Goal: Entertainment & Leisure: Browse casually

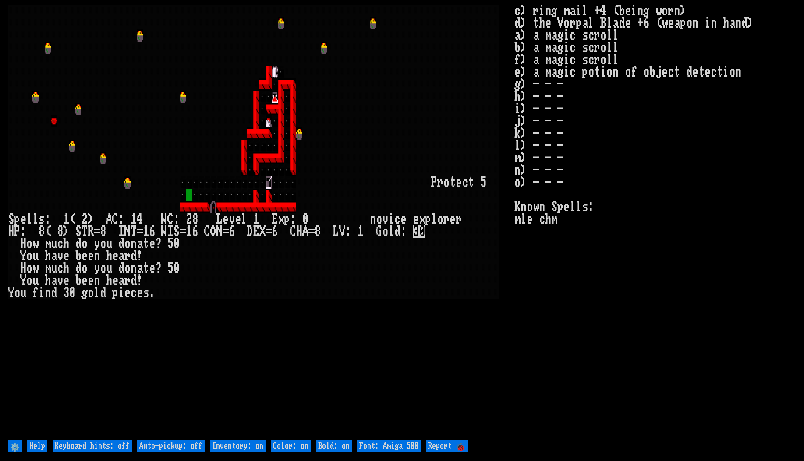
click at [610, 384] on stats "c) ring mail +4 (being worn) d) the Vorpal Blade +6 (weapon in hand) a) a magic…" at bounding box center [654, 222] width 281 height 434
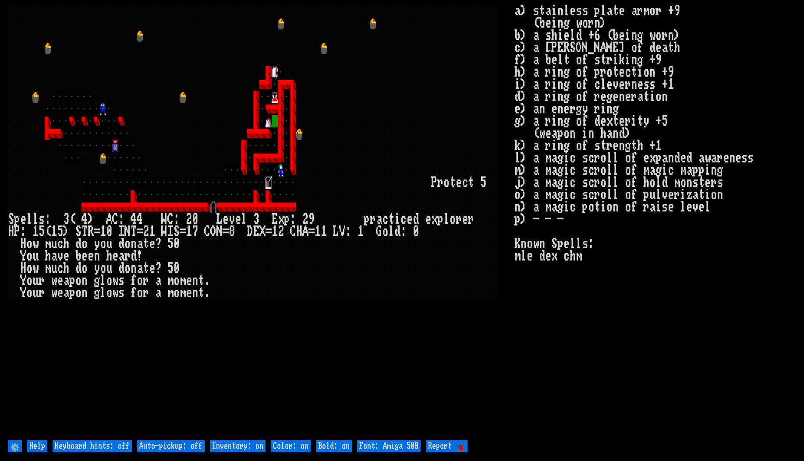
click at [394, 280] on div at bounding box center [397, 281] width 6 height 12
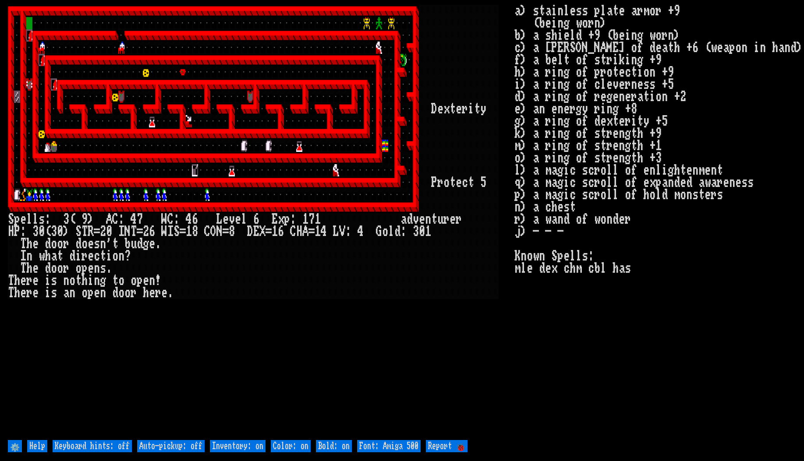
click at [653, 371] on stats "a) stainless plate armor +9 (being worn) b) a shield +9 (being worn) c) a [PERS…" at bounding box center [654, 222] width 281 height 434
